Goal: Information Seeking & Learning: Learn about a topic

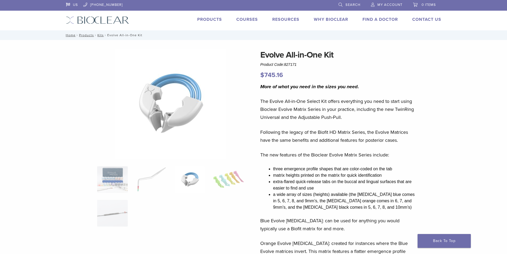
click at [219, 19] on link "Products" at bounding box center [209, 19] width 25 height 5
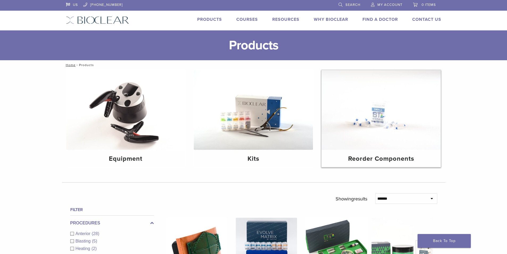
click at [365, 132] on img at bounding box center [381, 110] width 119 height 80
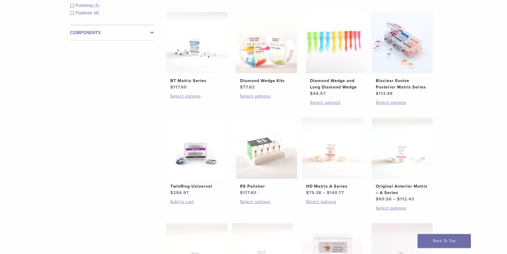
scroll to position [133, 0]
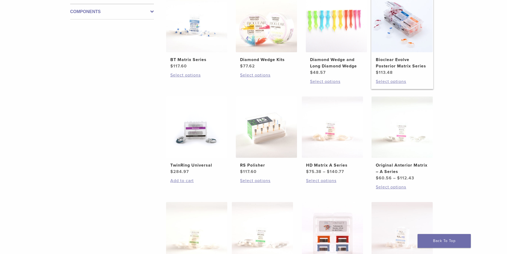
click at [397, 33] on img at bounding box center [402, 21] width 61 height 61
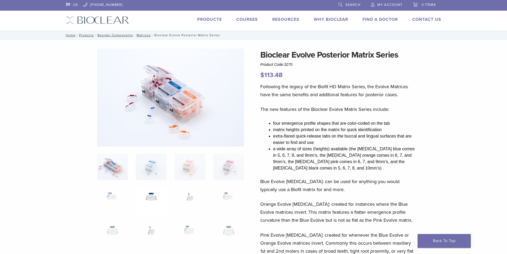
click at [155, 197] on img at bounding box center [151, 200] width 31 height 27
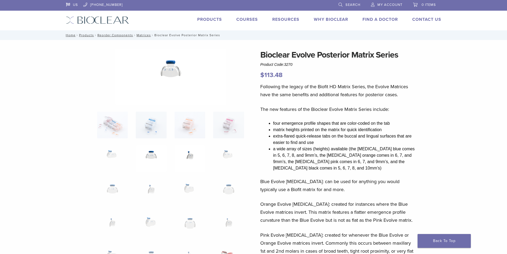
click at [192, 155] on img at bounding box center [190, 158] width 31 height 27
click at [224, 149] on img at bounding box center [228, 158] width 31 height 27
click at [115, 153] on img at bounding box center [112, 158] width 31 height 27
click at [150, 198] on img at bounding box center [151, 192] width 31 height 27
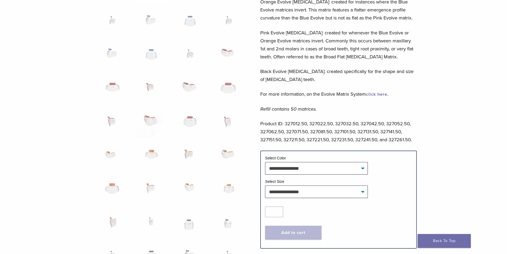
scroll to position [213, 0]
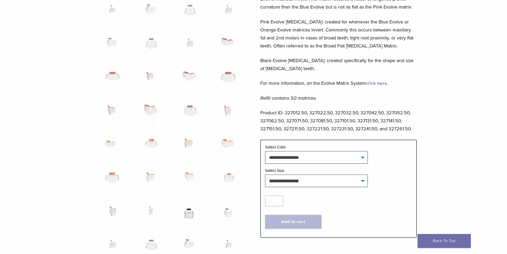
click at [189, 214] on img at bounding box center [190, 213] width 31 height 27
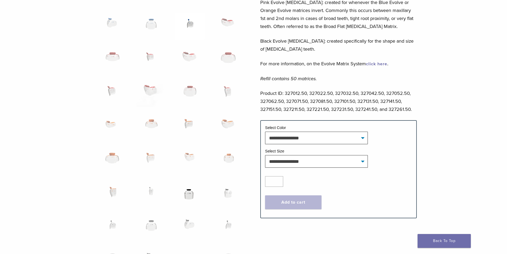
scroll to position [240, 0]
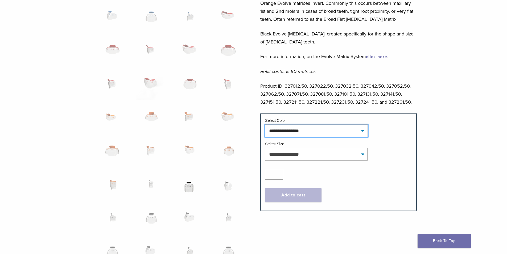
click at [316, 128] on select "**********" at bounding box center [316, 130] width 103 height 12
click at [315, 128] on select "**********" at bounding box center [316, 130] width 103 height 12
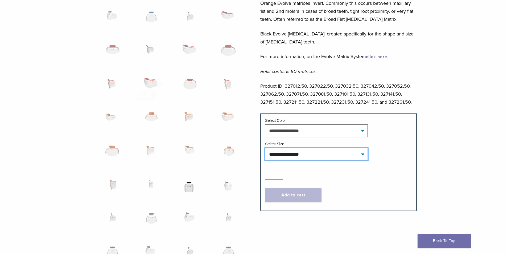
click at [294, 153] on select "**********" at bounding box center [316, 154] width 103 height 12
click at [313, 232] on div "Bioclear Evolve Posterior Matrix Series Product Code: 3270 $ 113.48 Following t…" at bounding box center [338, 66] width 157 height 515
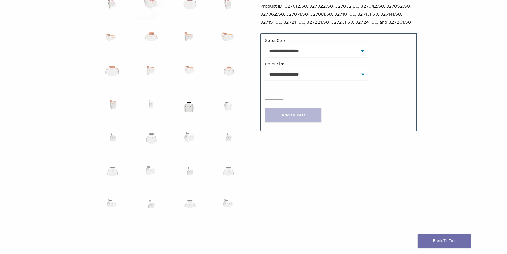
scroll to position [346, 0]
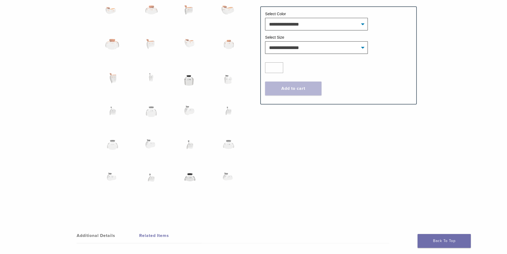
click at [188, 178] on img at bounding box center [190, 180] width 31 height 27
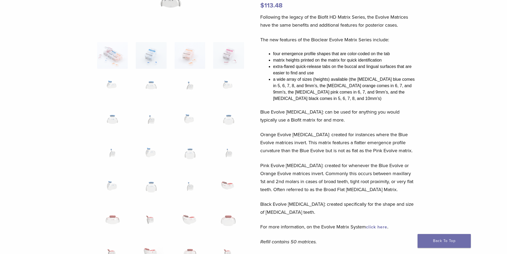
scroll to position [0, 0]
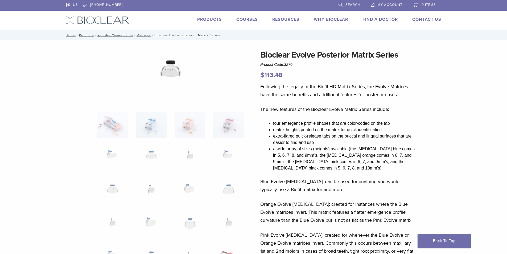
click at [239, 17] on link "Courses" at bounding box center [247, 19] width 22 height 5
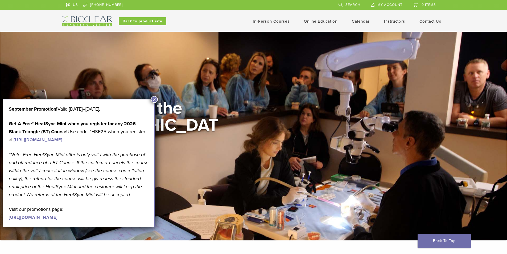
click at [155, 102] on button "×" at bounding box center [154, 99] width 7 height 7
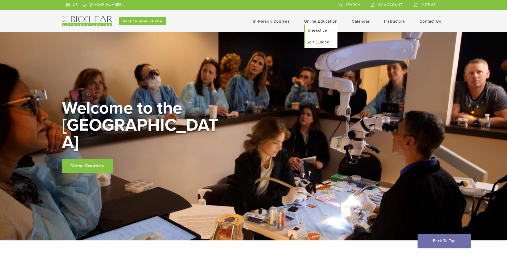
click at [313, 23] on link "Online Education" at bounding box center [321, 21] width 34 height 5
click at [318, 42] on link "Self Guided" at bounding box center [321, 42] width 32 height 12
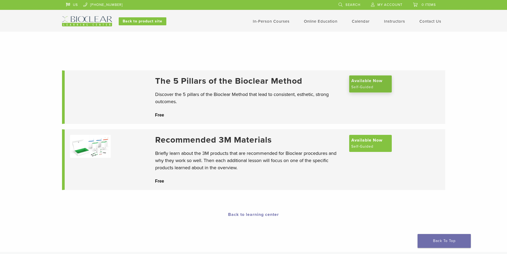
click at [384, 87] on link "Available Now Self-Guided" at bounding box center [370, 83] width 43 height 17
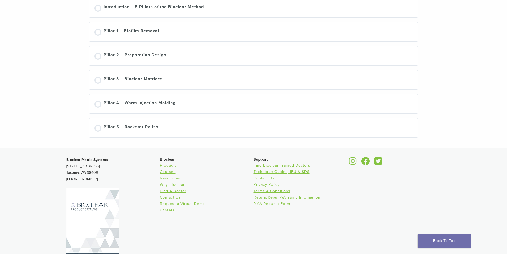
scroll to position [76, 0]
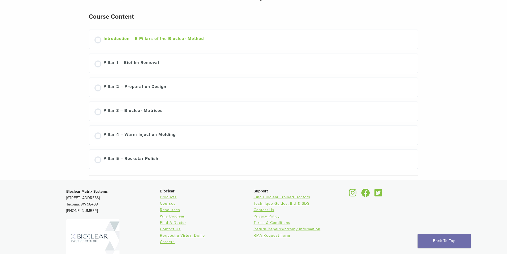
click at [99, 40] on div at bounding box center [98, 39] width 7 height 7
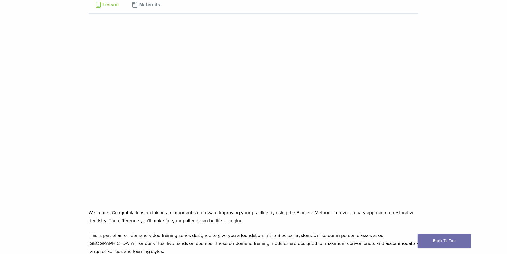
scroll to position [80, 0]
